Goal: Task Accomplishment & Management: Manage account settings

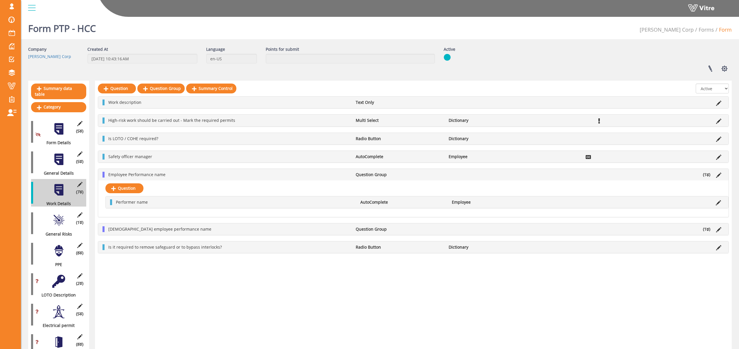
click at [10, 8] on span at bounding box center [11, 6] width 15 height 7
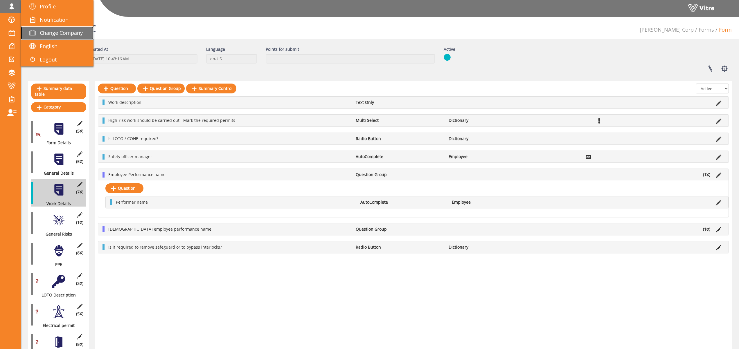
click at [66, 33] on span "Change Company" at bounding box center [61, 32] width 43 height 7
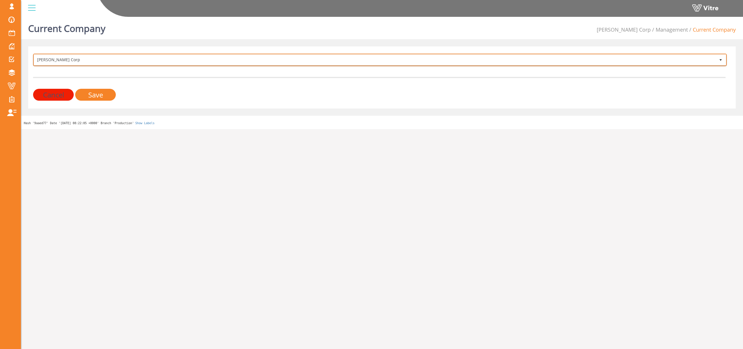
click at [73, 59] on span "Hoffman Corp" at bounding box center [375, 60] width 682 height 10
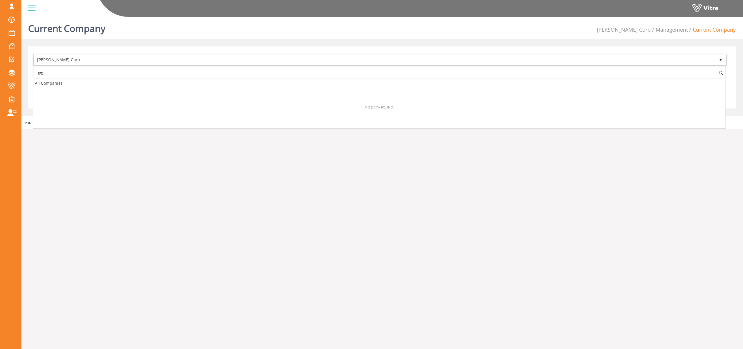
type input "פ"
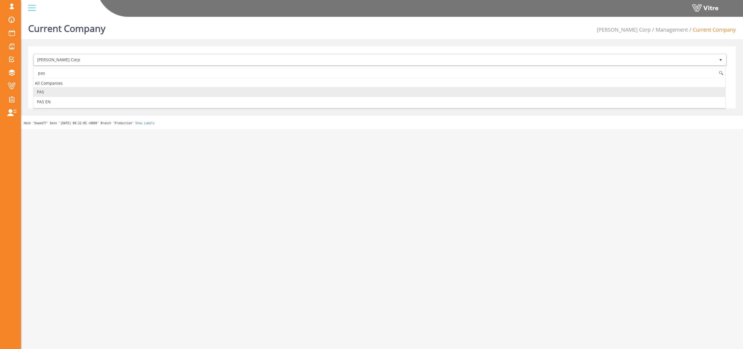
click at [65, 92] on li "PAS" at bounding box center [379, 92] width 692 height 10
type input "pas"
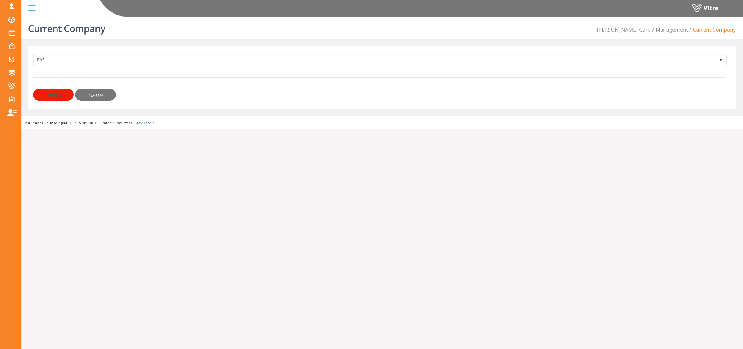
click at [95, 96] on input "Save" at bounding box center [95, 95] width 41 height 12
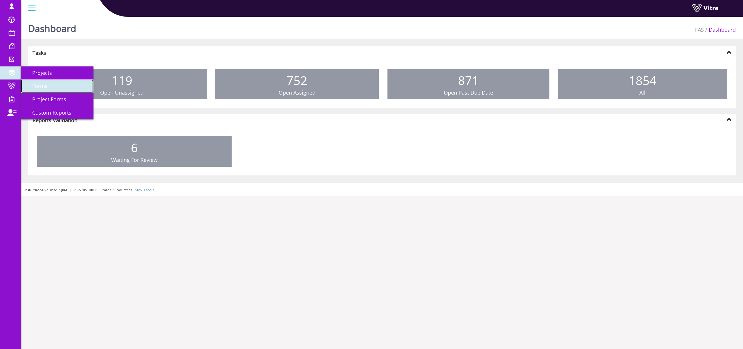
click at [45, 87] on span "Forms" at bounding box center [36, 85] width 22 height 7
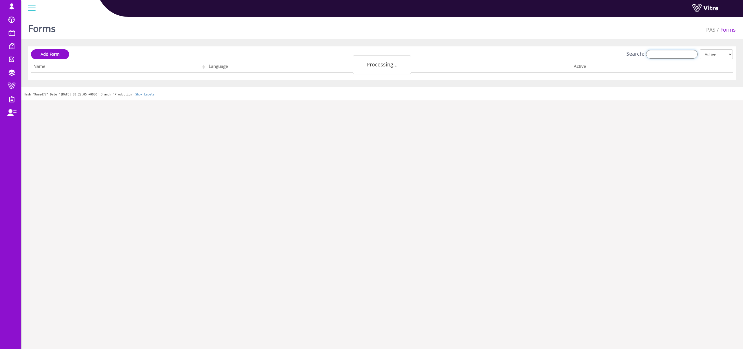
click at [683, 55] on input "Search:" at bounding box center [672, 54] width 52 height 9
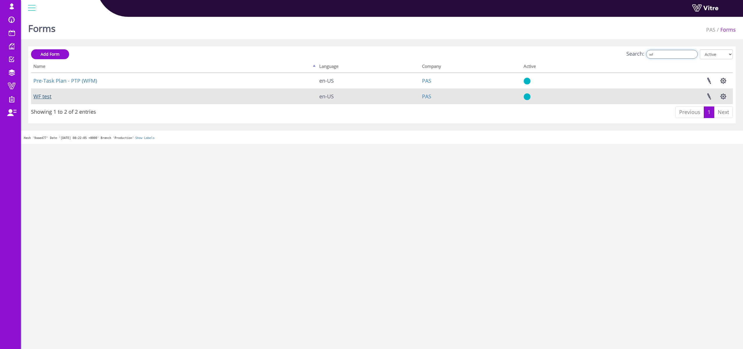
type input "wf"
click at [40, 96] on link "WF test" at bounding box center [42, 96] width 18 height 7
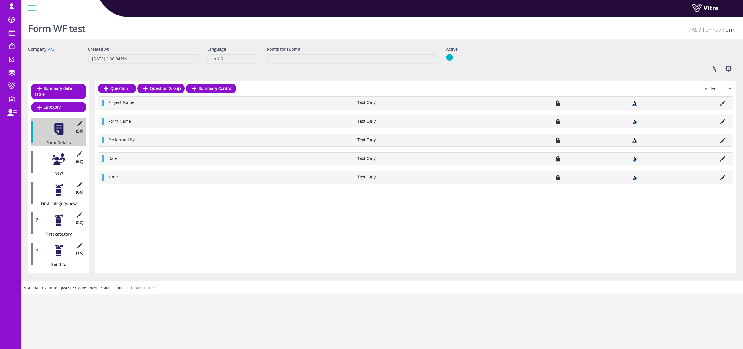
click at [55, 156] on div at bounding box center [58, 159] width 13 height 13
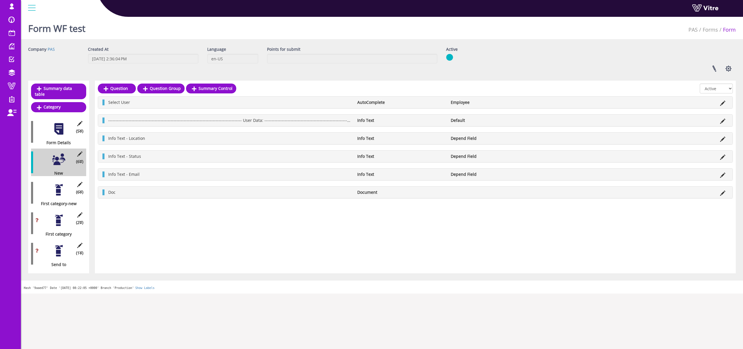
click at [57, 186] on div at bounding box center [58, 189] width 13 height 13
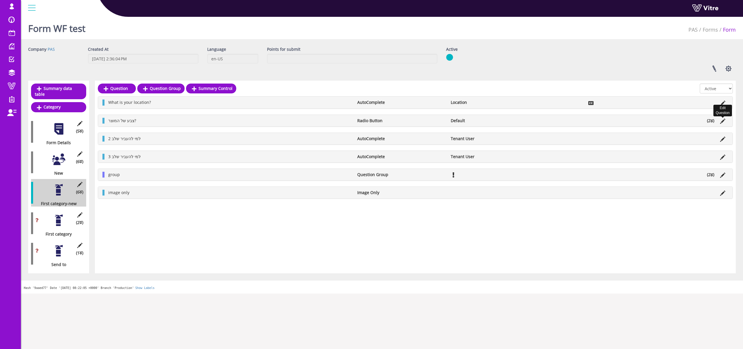
click at [723, 121] on icon at bounding box center [722, 121] width 5 height 5
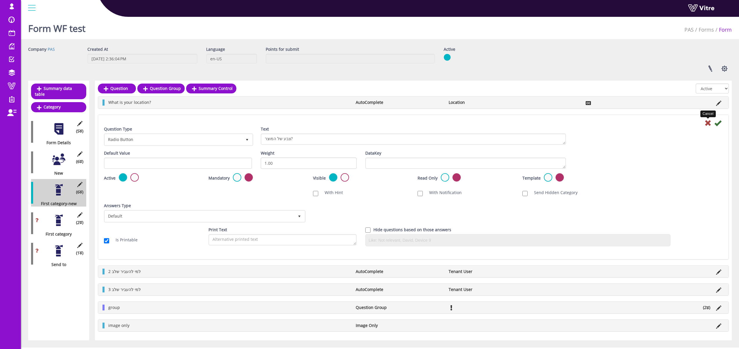
click at [709, 124] on icon at bounding box center [707, 123] width 7 height 7
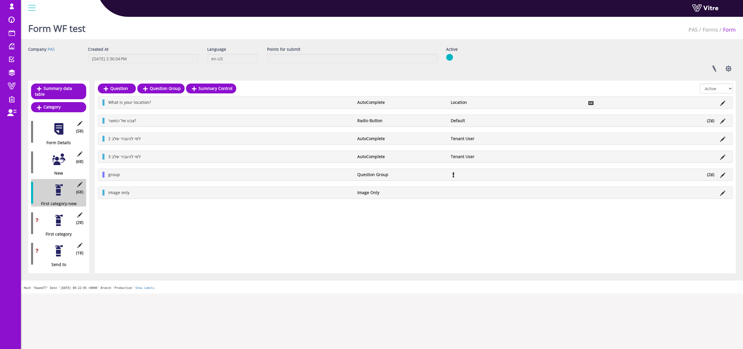
click at [156, 122] on li "צבע של המוצר?" at bounding box center [229, 121] width 249 height 6
